Goal: Task Accomplishment & Management: Manage account settings

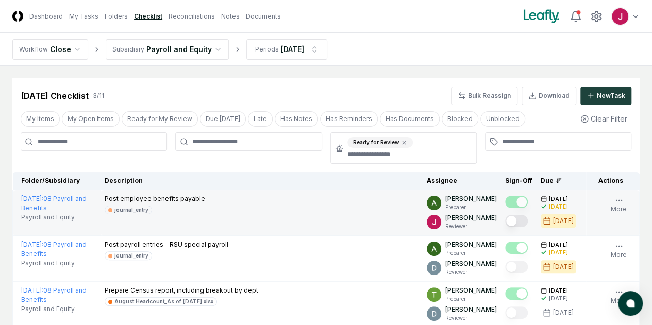
click at [505, 219] on button "Mark complete" at bounding box center [516, 221] width 23 height 12
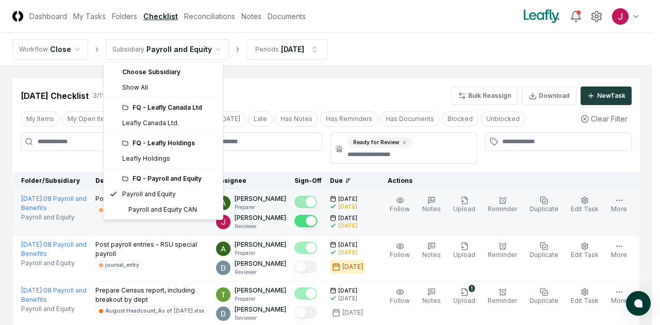
click at [206, 50] on html "CloseCore Dashboard My Tasks Folders Checklist Reconciliations Notes Documents …" at bounding box center [330, 200] width 660 height 401
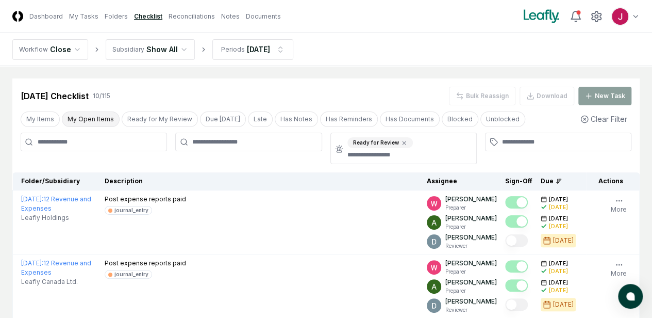
click at [92, 113] on button "My Open Items" at bounding box center [91, 118] width 58 height 15
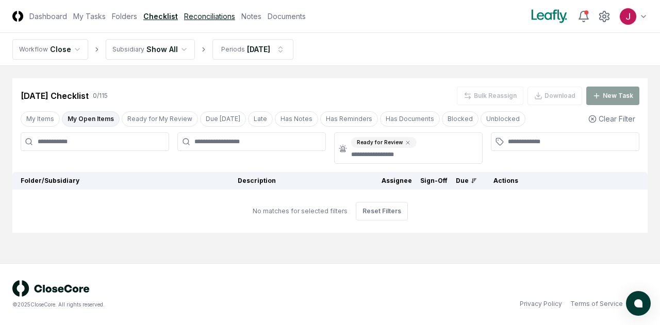
click at [202, 15] on link "Reconciliations" at bounding box center [209, 16] width 51 height 11
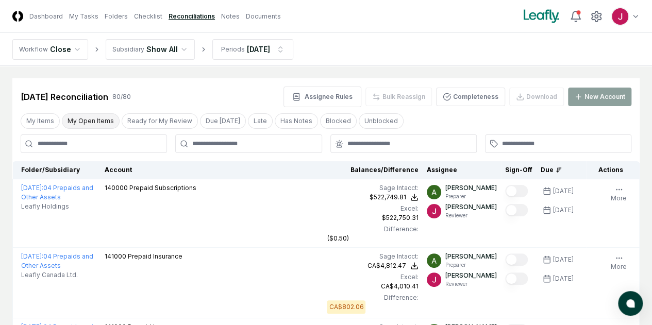
click at [80, 120] on button "My Open Items" at bounding box center [91, 120] width 58 height 15
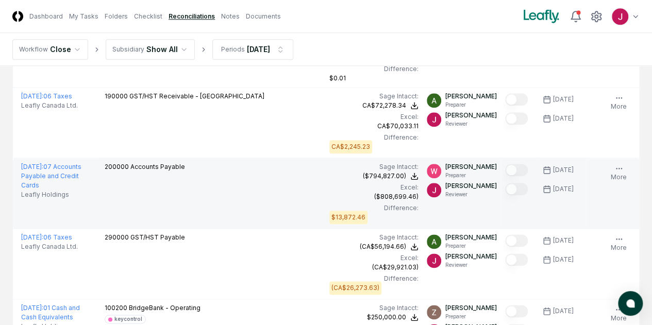
scroll to position [619, 0]
